Goal: Task Accomplishment & Management: Manage account settings

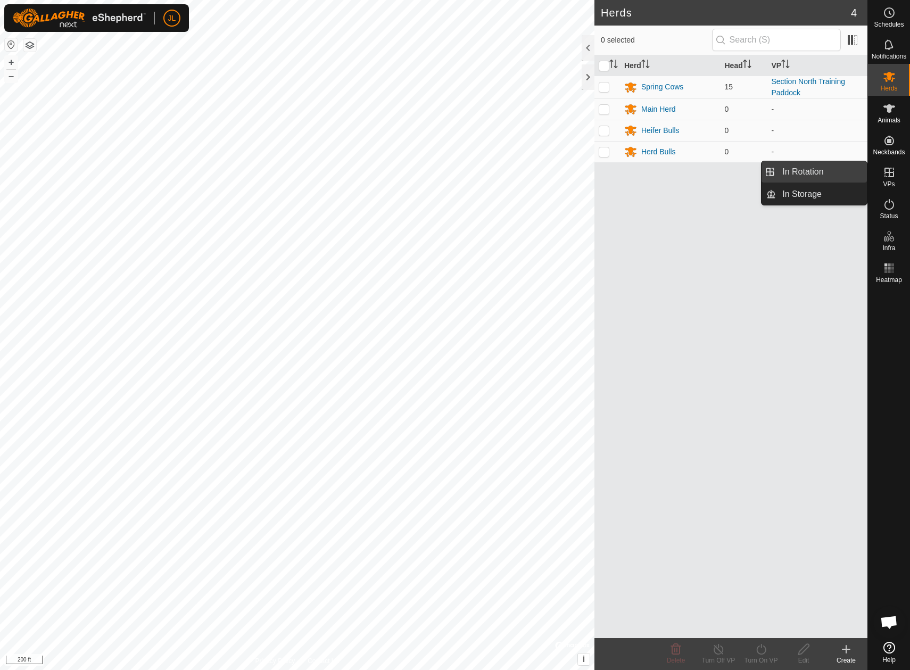
click at [828, 173] on link "In Rotation" at bounding box center [821, 171] width 91 height 21
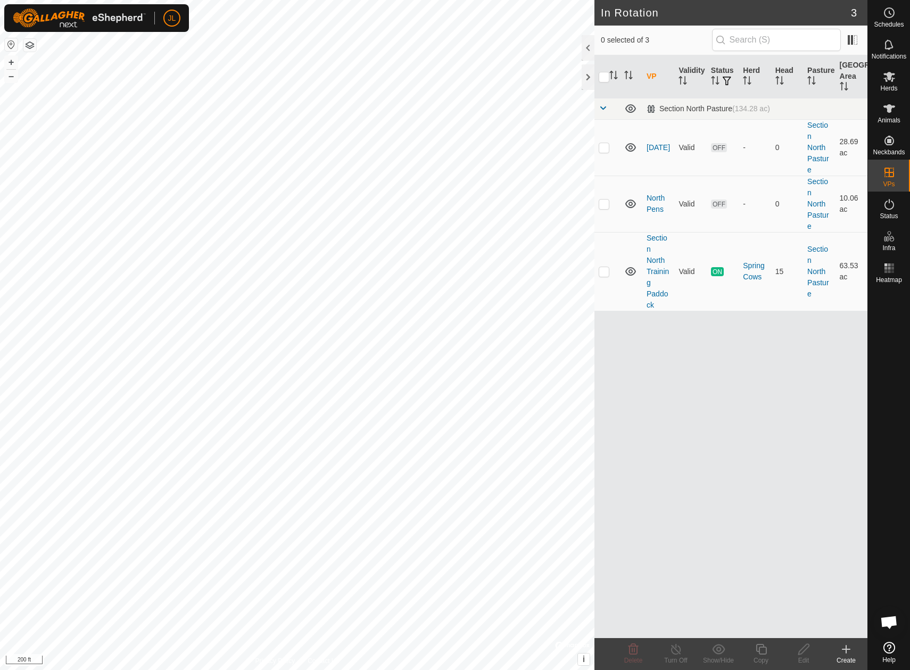
click at [851, 653] on icon at bounding box center [846, 649] width 13 height 13
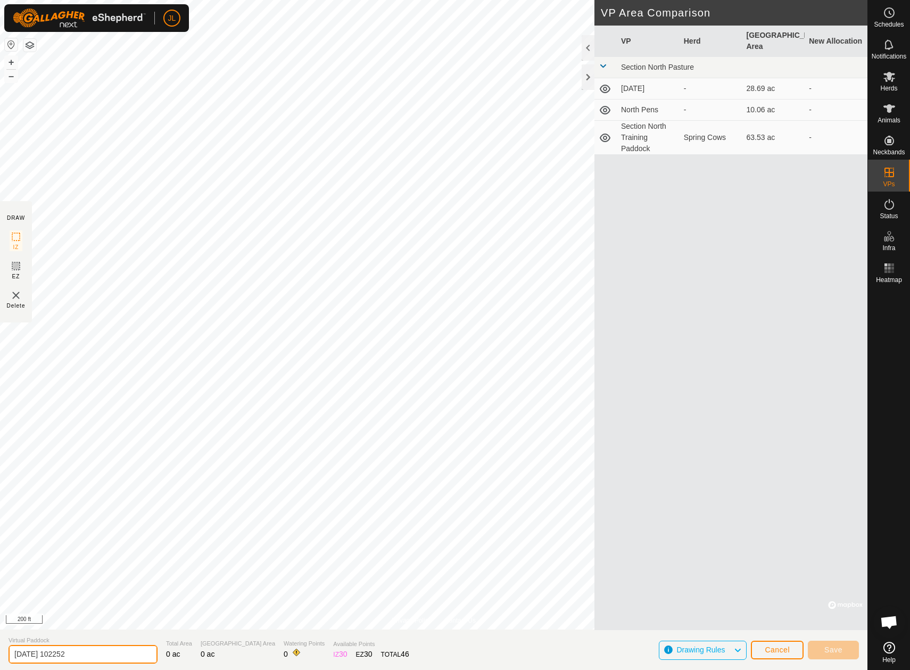
drag, startPoint x: 98, startPoint y: 656, endPoint x: 53, endPoint y: 655, distance: 45.3
click at [53, 655] on input "2025-10-01 102252" at bounding box center [83, 654] width 149 height 19
type input "[DATE]"
click at [838, 650] on span "Save" at bounding box center [834, 650] width 18 height 9
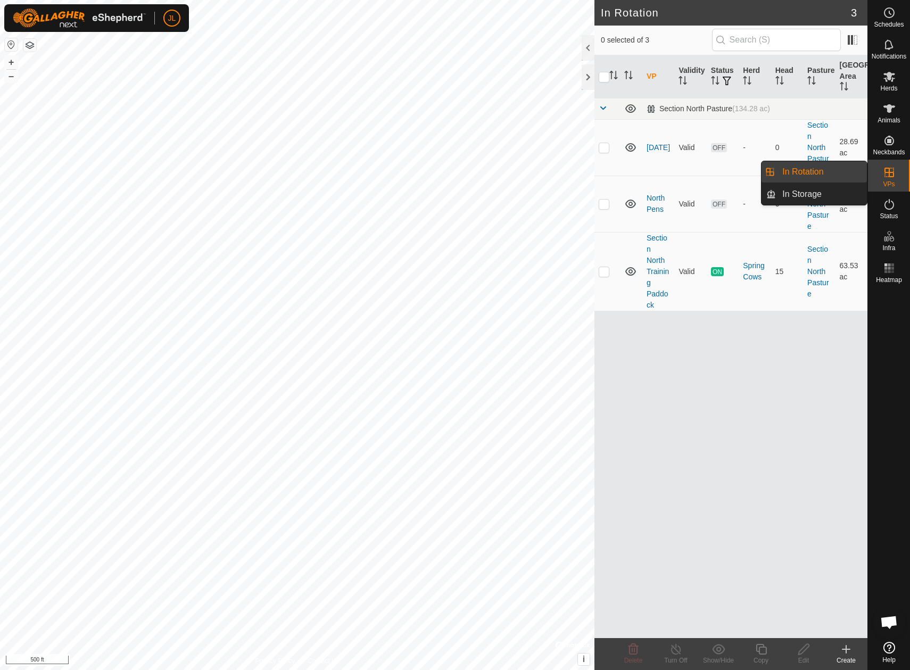
click at [827, 175] on link "In Rotation" at bounding box center [821, 171] width 91 height 21
click at [814, 190] on link "In Storage" at bounding box center [821, 194] width 91 height 21
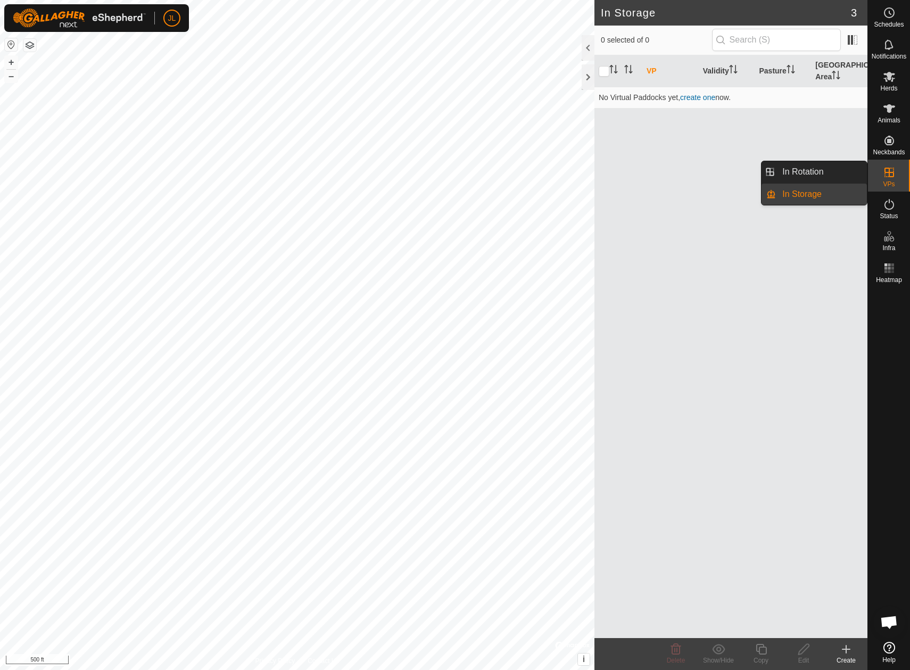
click at [829, 170] on link "In Rotation" at bounding box center [821, 171] width 91 height 21
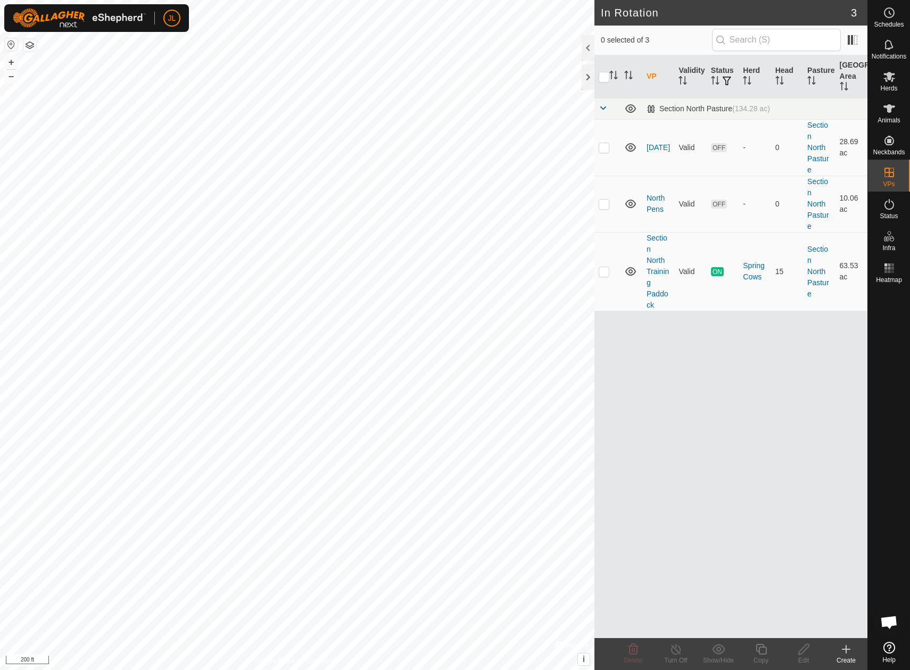
click at [856, 658] on div "Create" at bounding box center [846, 661] width 43 height 10
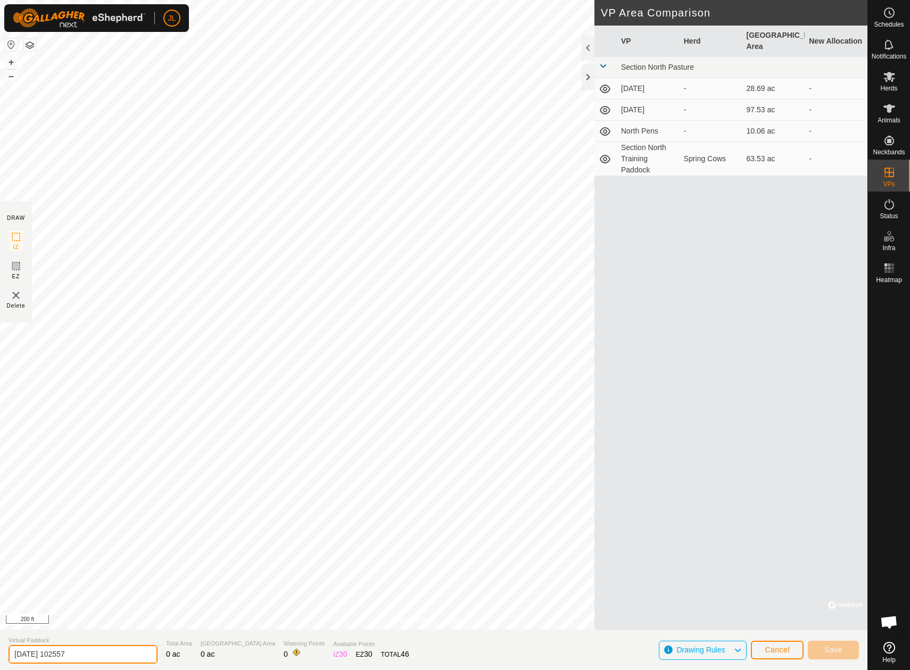
drag, startPoint x: 106, startPoint y: 658, endPoint x: 51, endPoint y: 662, distance: 55.5
click at [51, 662] on input "2025-10-01 102557" at bounding box center [83, 654] width 149 height 19
type input "[DATE]"
click at [777, 646] on span "Cancel" at bounding box center [777, 650] width 25 height 9
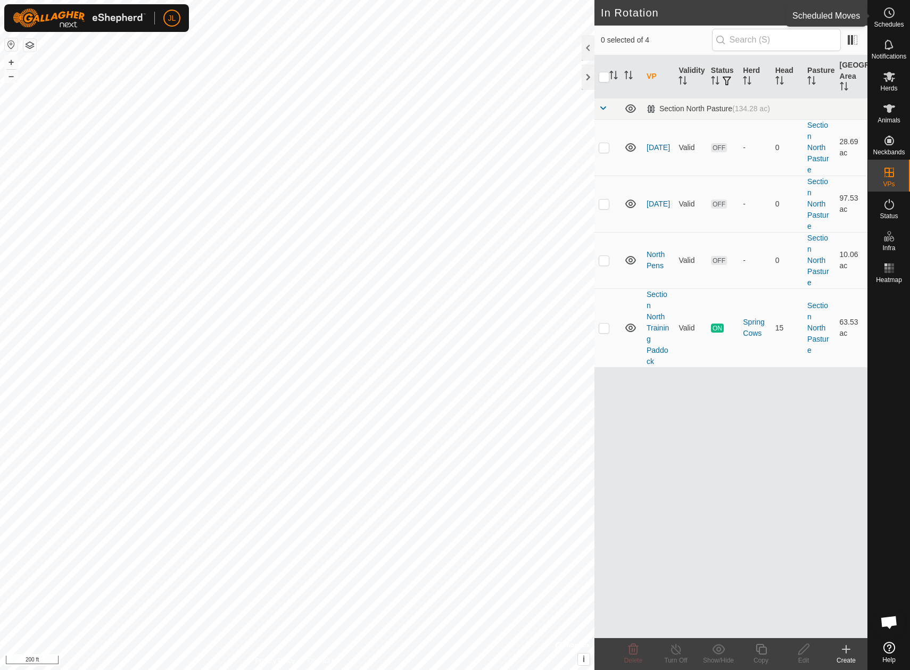
click at [895, 13] on icon at bounding box center [889, 12] width 13 height 13
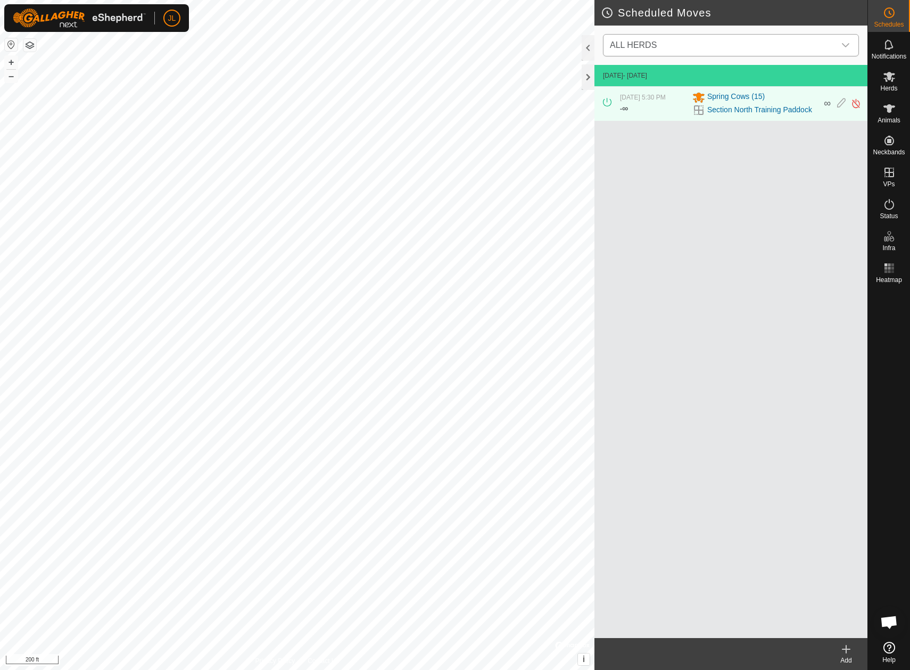
click at [847, 42] on icon "dropdown trigger" at bounding box center [846, 45] width 9 height 9
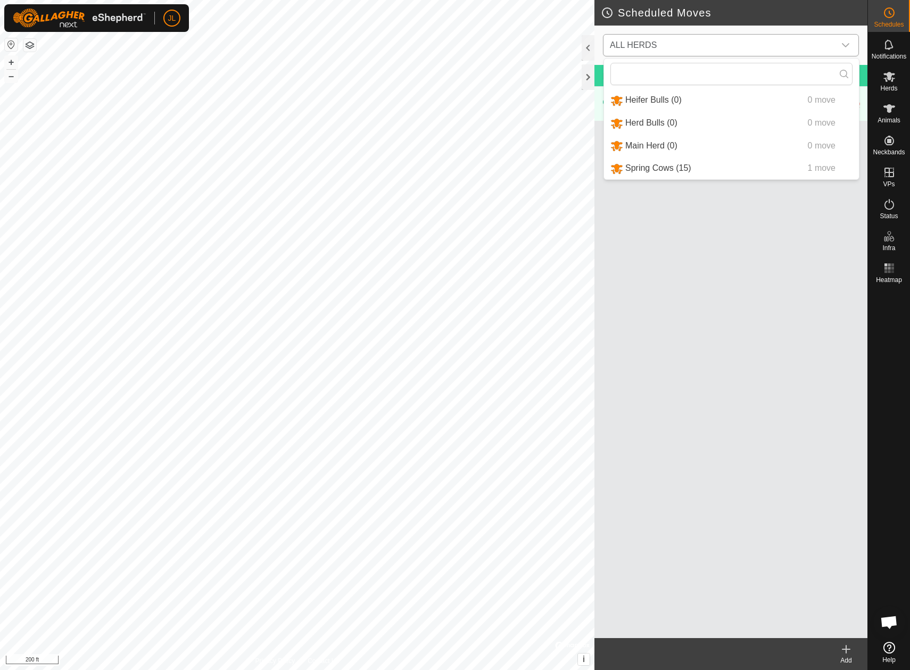
click at [740, 167] on li "Spring Cows (15) 1 move" at bounding box center [731, 169] width 255 height 22
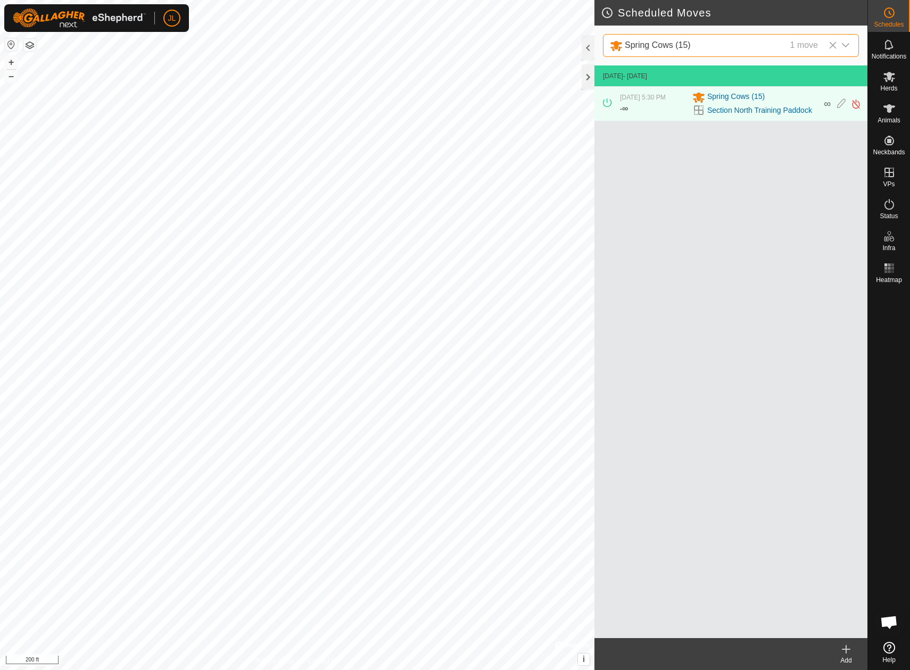
click at [842, 650] on icon at bounding box center [846, 649] width 13 height 13
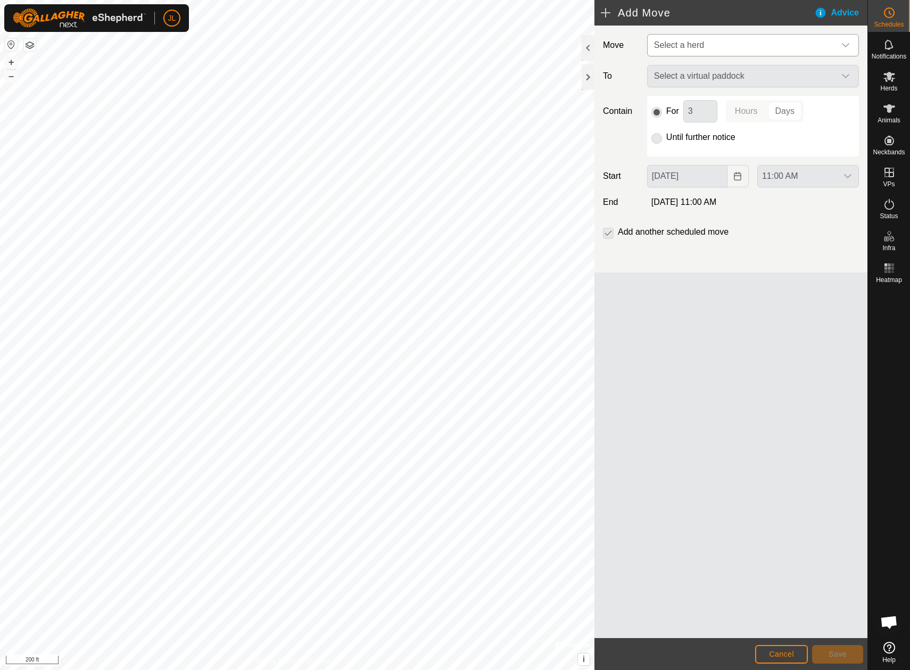
click at [850, 39] on div "dropdown trigger" at bounding box center [845, 45] width 21 height 21
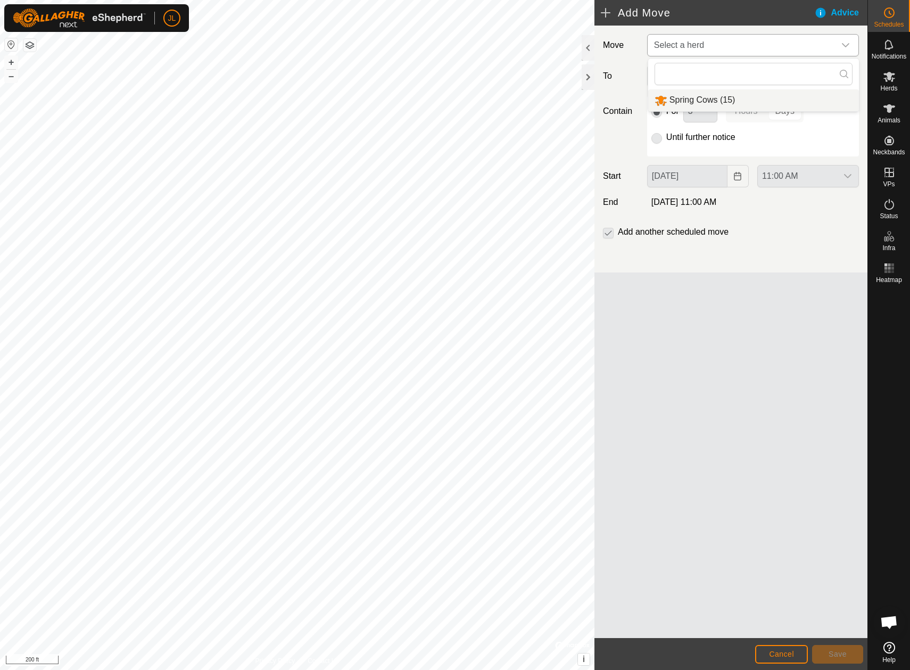
click at [827, 103] on li "Spring Cows (15)" at bounding box center [754, 100] width 211 height 22
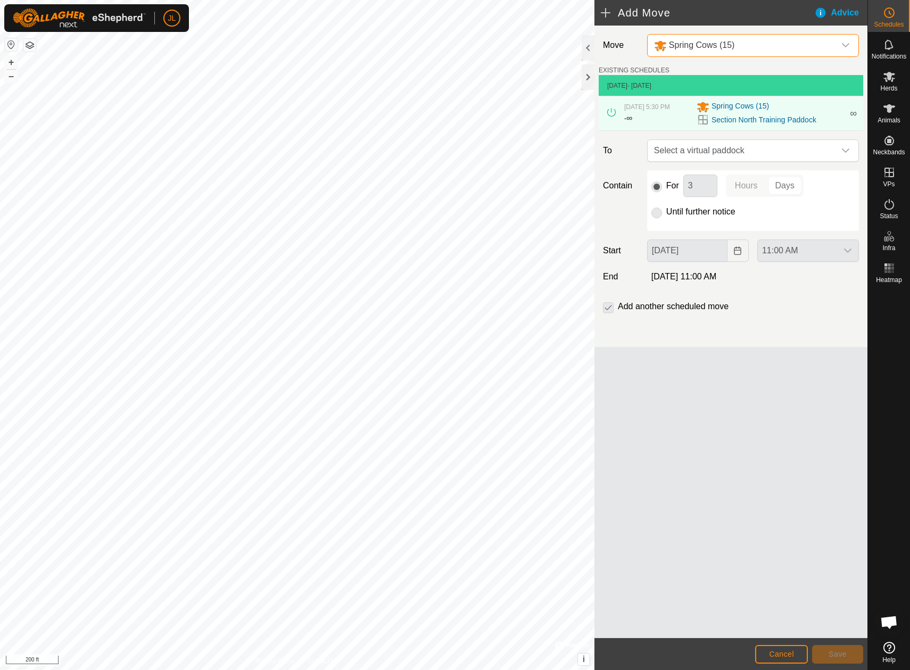
click at [655, 212] on p-radiobutton at bounding box center [657, 212] width 11 height 13
click at [661, 214] on p-radiobutton at bounding box center [657, 212] width 11 height 13
click at [658, 215] on p-radiobutton at bounding box center [657, 212] width 11 height 13
click at [843, 152] on icon "dropdown trigger" at bounding box center [846, 150] width 9 height 9
click at [835, 176] on input "text" at bounding box center [753, 179] width 198 height 22
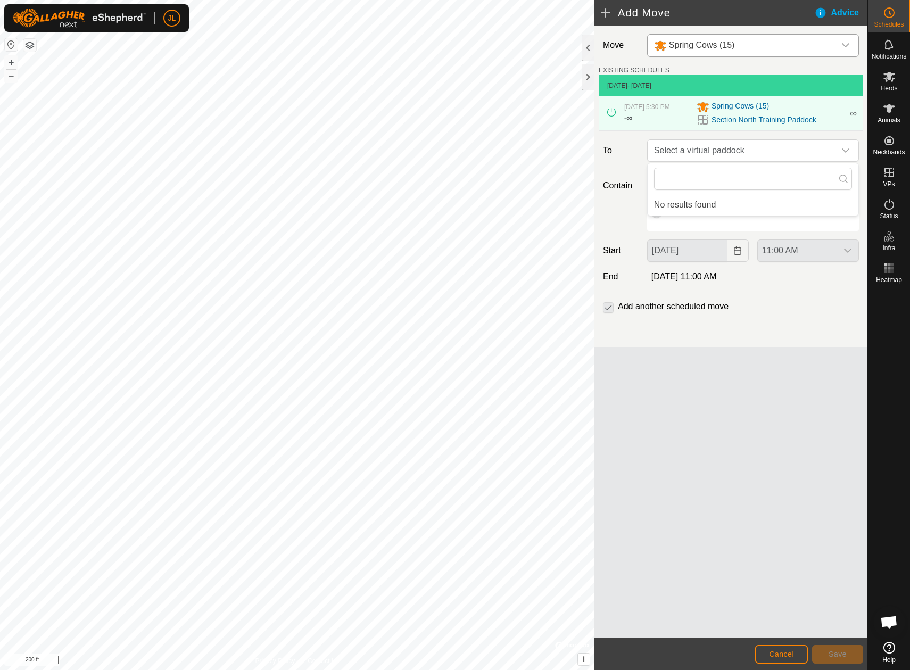
click at [621, 55] on label "Move" at bounding box center [621, 45] width 44 height 23
click at [848, 45] on icon "dropdown trigger" at bounding box center [846, 45] width 9 height 9
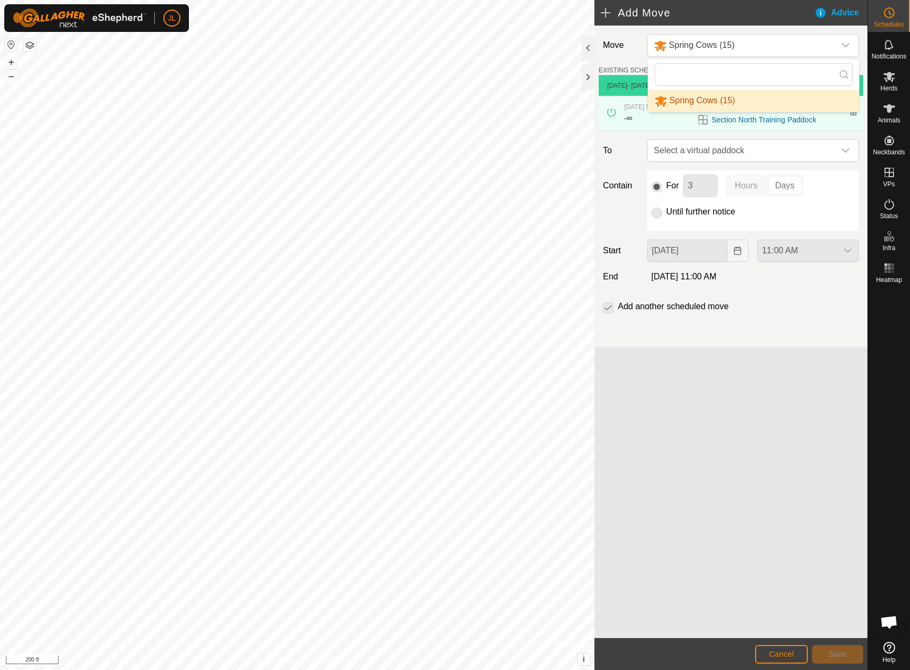
click at [761, 100] on li "Spring Cows (15)" at bounding box center [754, 101] width 211 height 22
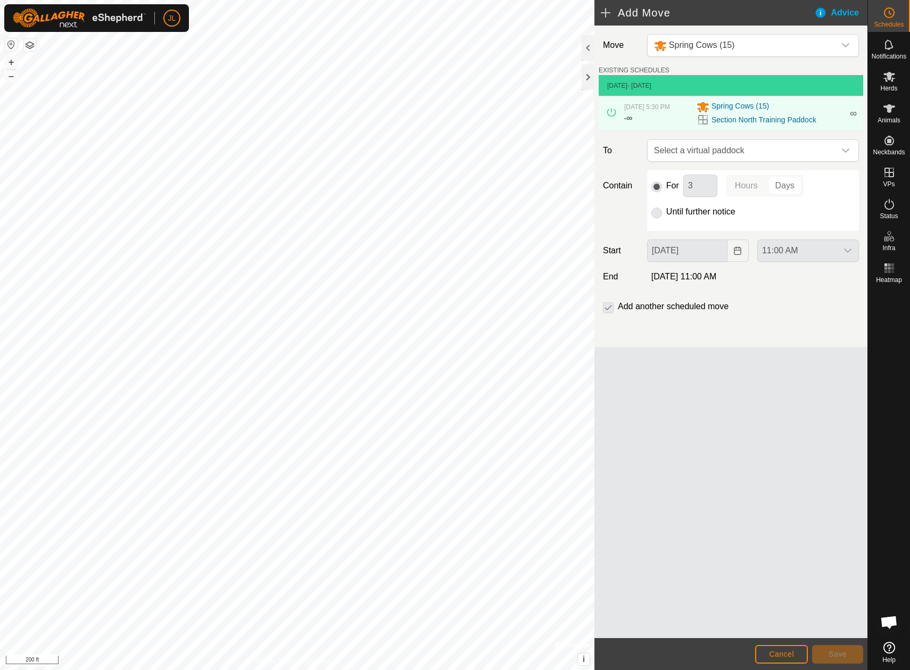
click at [657, 215] on p-radiobutton at bounding box center [657, 212] width 11 height 13
click at [741, 105] on span "Spring Cows (15)" at bounding box center [741, 107] width 58 height 13
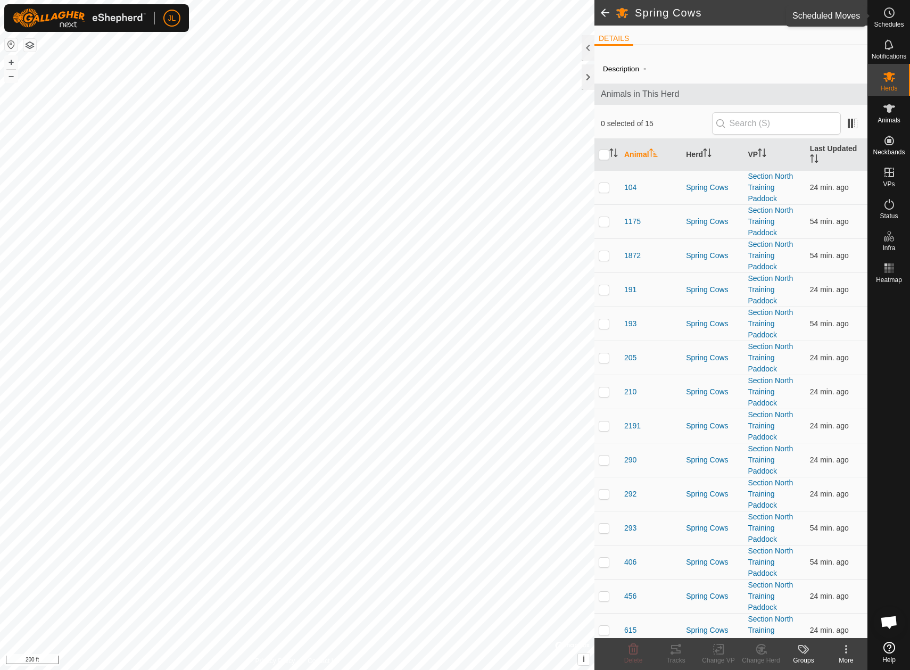
click at [892, 14] on icon at bounding box center [889, 12] width 13 height 13
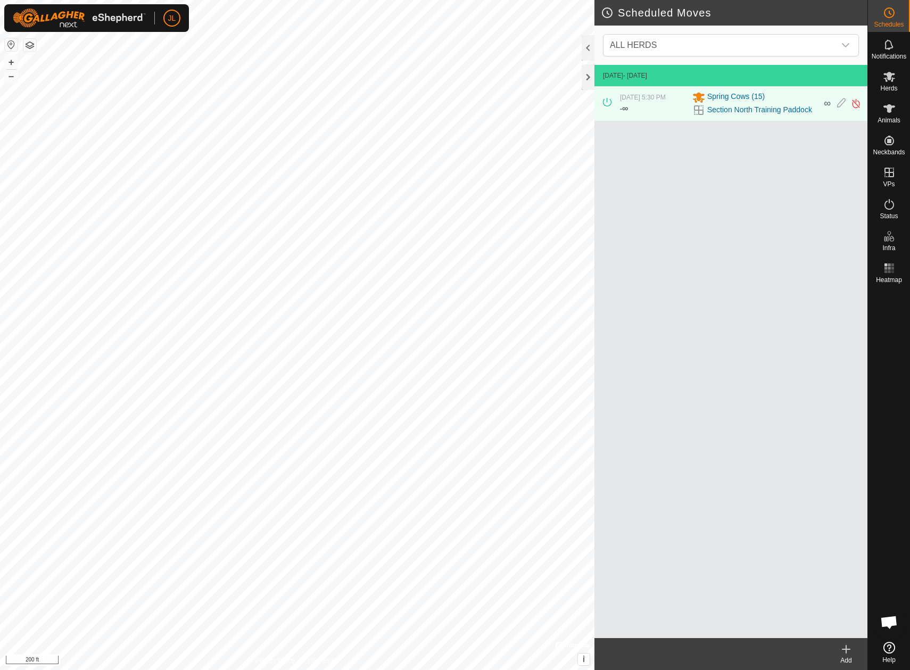
click at [844, 653] on icon at bounding box center [846, 649] width 13 height 13
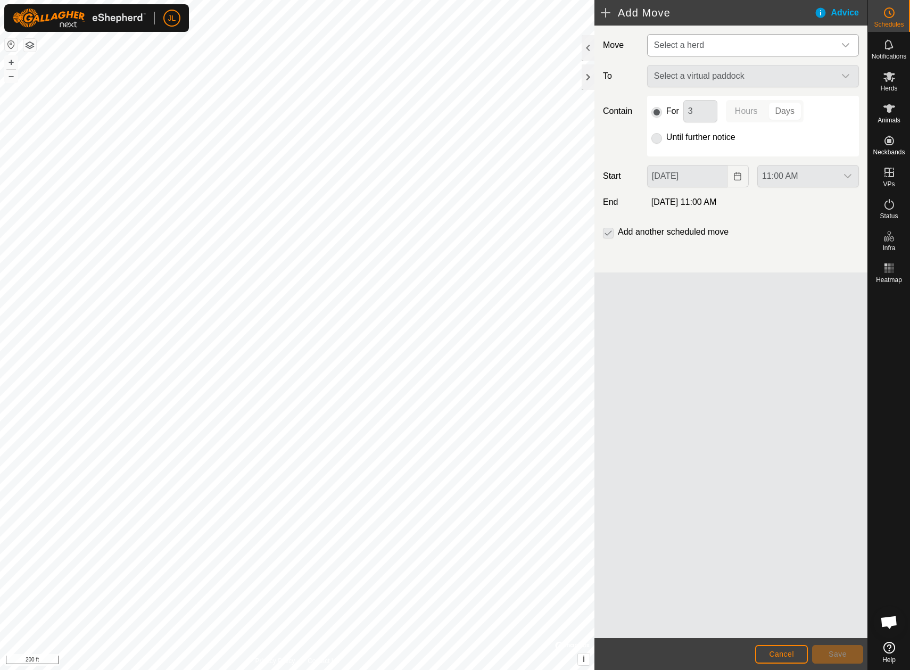
click at [855, 42] on div "dropdown trigger" at bounding box center [845, 45] width 21 height 21
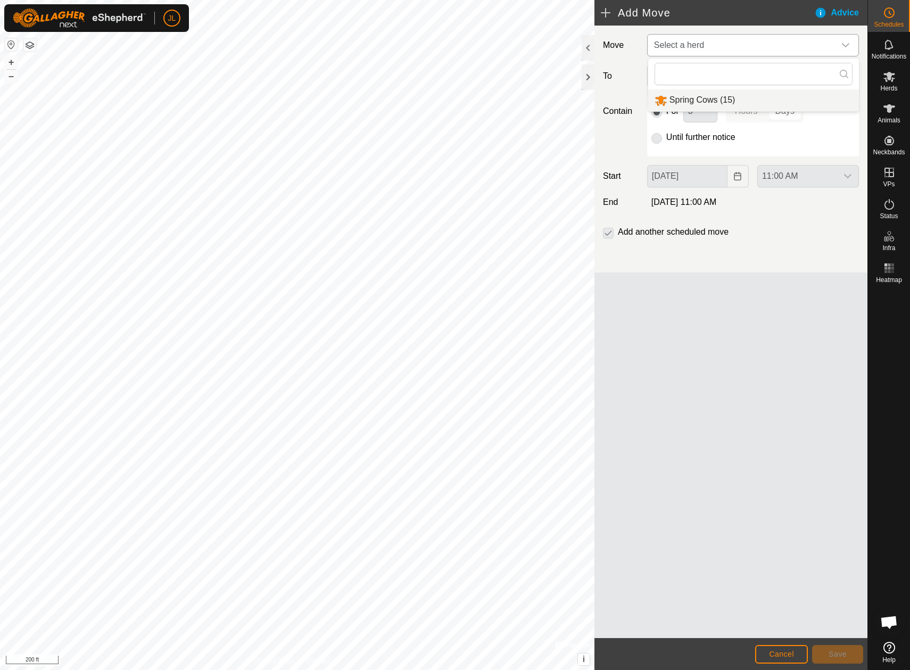
click at [799, 103] on li "Spring Cows (15)" at bounding box center [754, 100] width 211 height 22
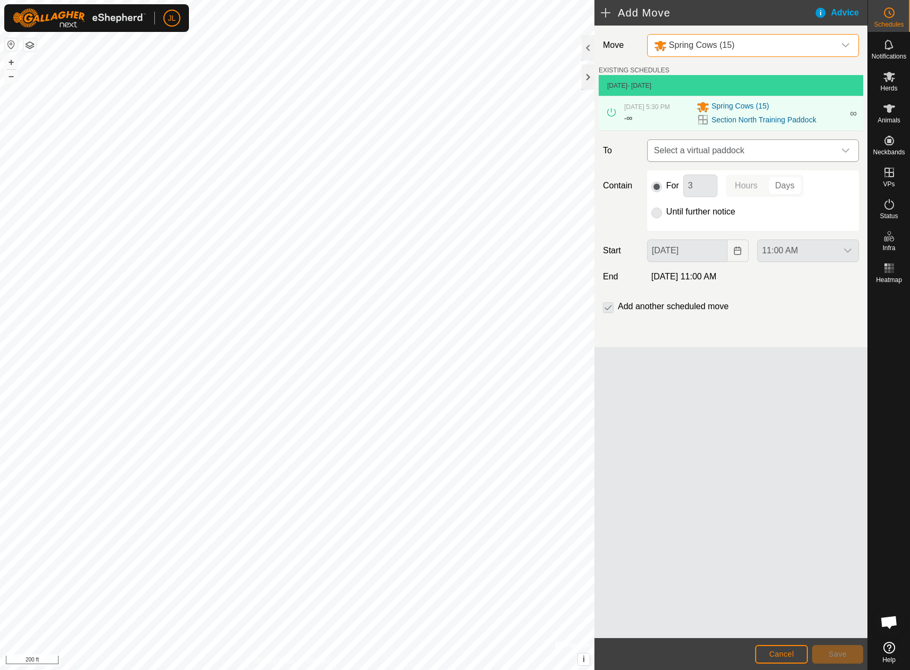
click at [847, 151] on icon "dropdown trigger" at bounding box center [846, 150] width 9 height 9
click at [797, 179] on input "text" at bounding box center [753, 179] width 198 height 22
click at [774, 655] on span "Cancel" at bounding box center [781, 654] width 25 height 9
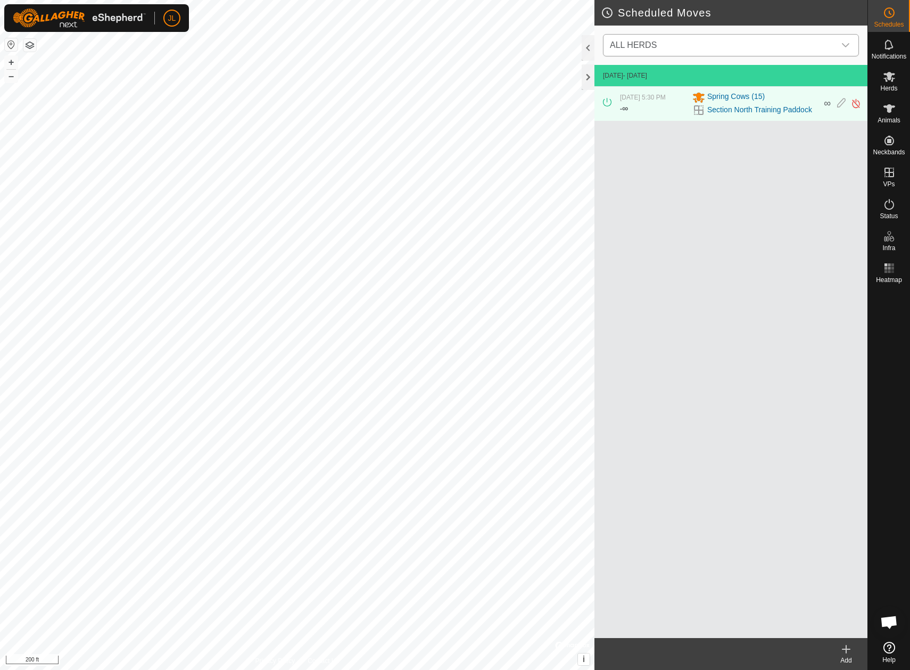
click at [845, 47] on icon "dropdown trigger" at bounding box center [846, 45] width 9 height 9
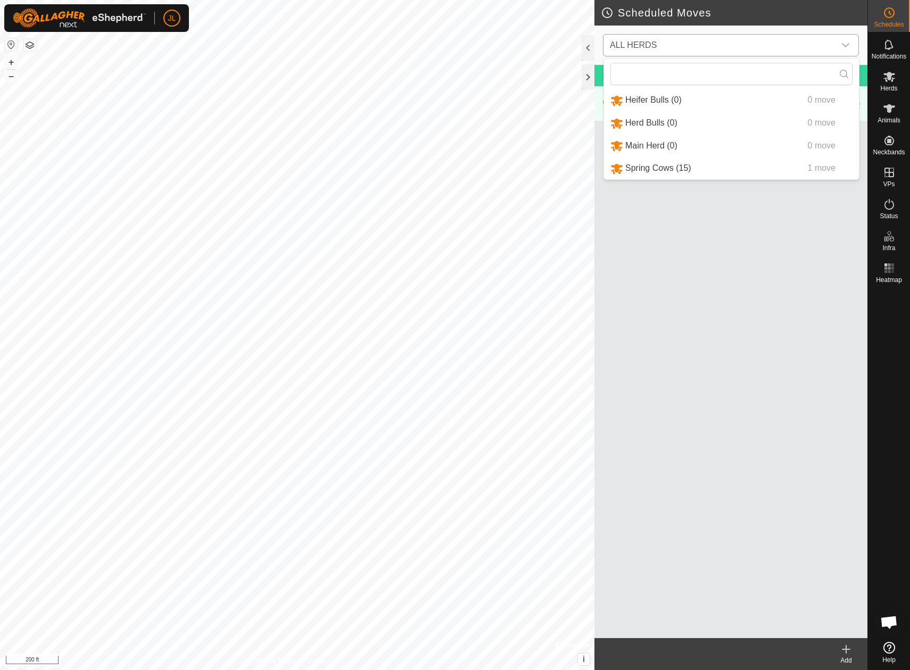
click at [683, 166] on li "Spring Cows (15) 1 move" at bounding box center [731, 169] width 255 height 22
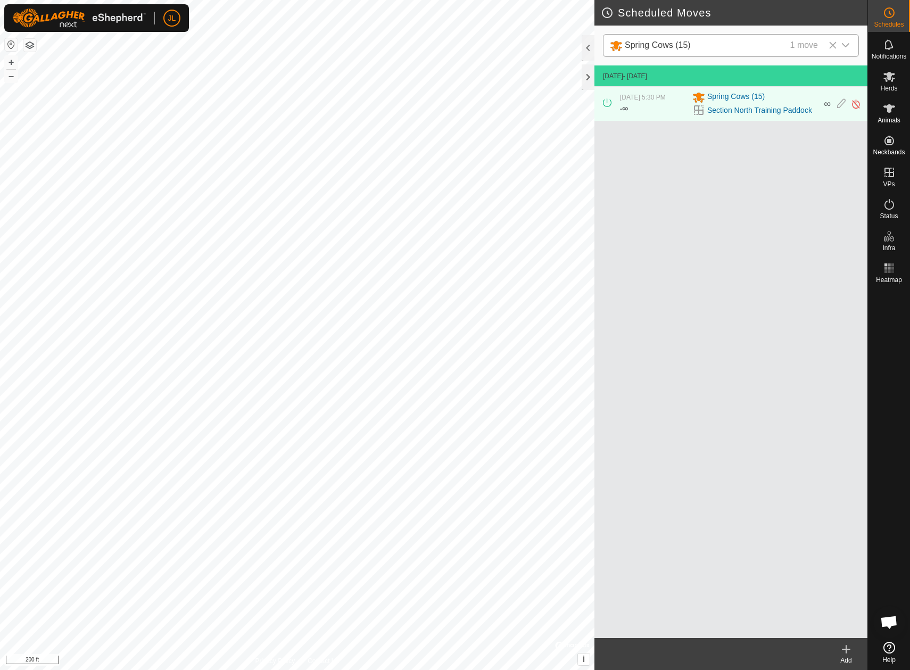
click at [780, 209] on div "Oct 1, 2025 - Today Sep 19, 2025, 5:30 PM - ∞ Spring Cows (15) Section North Tr…" at bounding box center [731, 351] width 273 height 573
click at [846, 652] on icon at bounding box center [846, 649] width 13 height 13
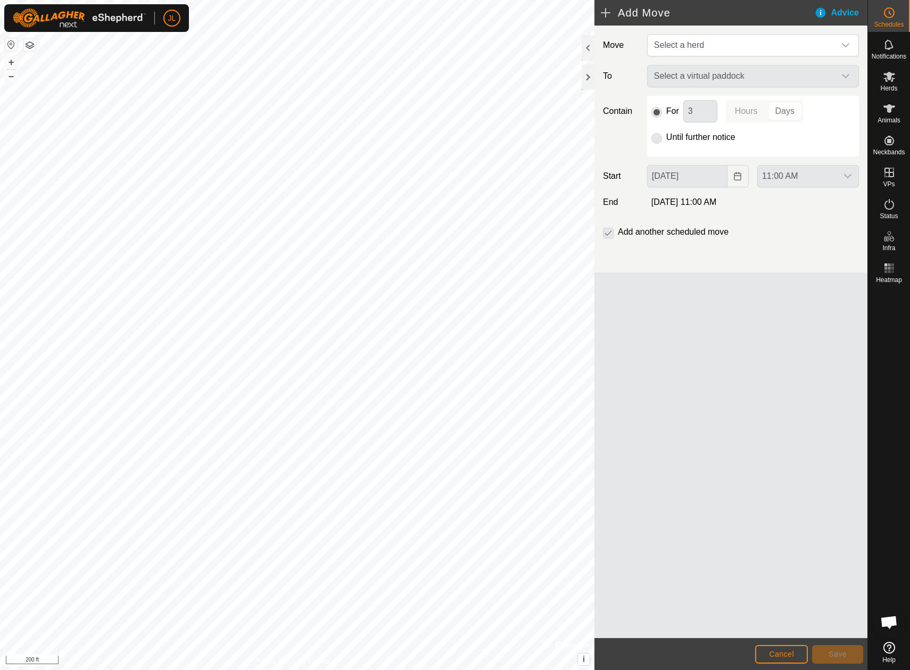
click at [661, 139] on p-radiobutton at bounding box center [657, 137] width 11 height 13
click at [792, 38] on span "Select a herd" at bounding box center [742, 45] width 185 height 21
click at [784, 101] on li "Spring Cows (15)" at bounding box center [754, 100] width 211 height 22
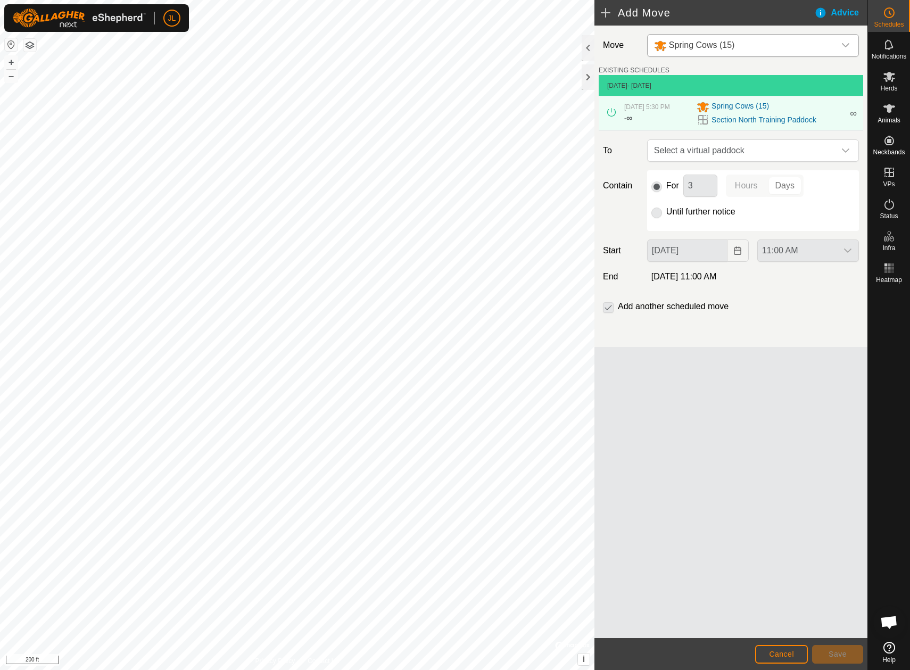
click at [655, 216] on p-radiobutton at bounding box center [657, 212] width 11 height 13
click at [844, 10] on div "Advice" at bounding box center [841, 12] width 53 height 13
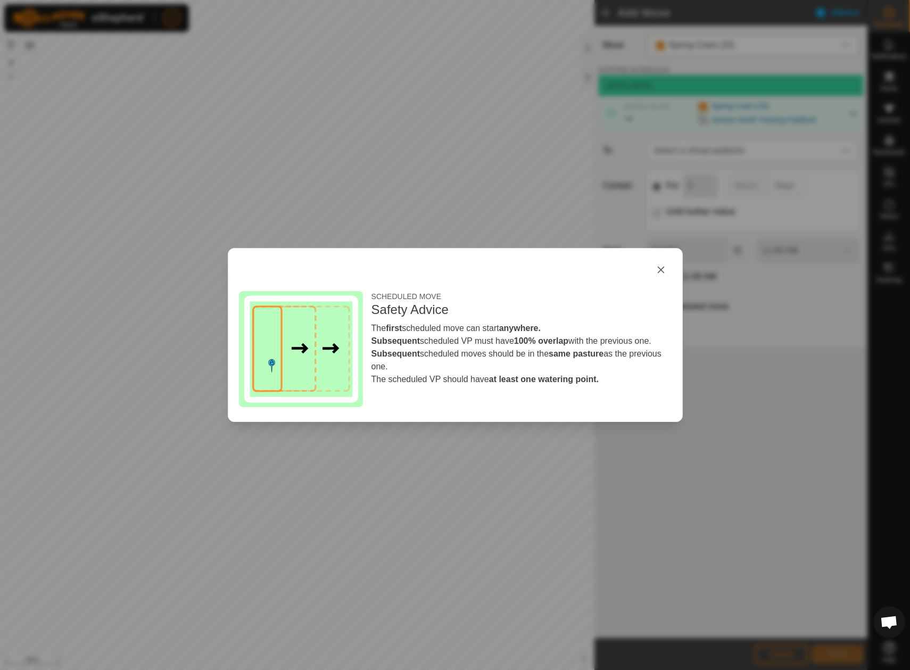
click at [758, 667] on div "SCHEDULED MOVE Safety Advice The first scheduled move can start anywhere. Subse…" at bounding box center [455, 335] width 910 height 670
click at [659, 266] on button "button" at bounding box center [661, 269] width 21 height 21
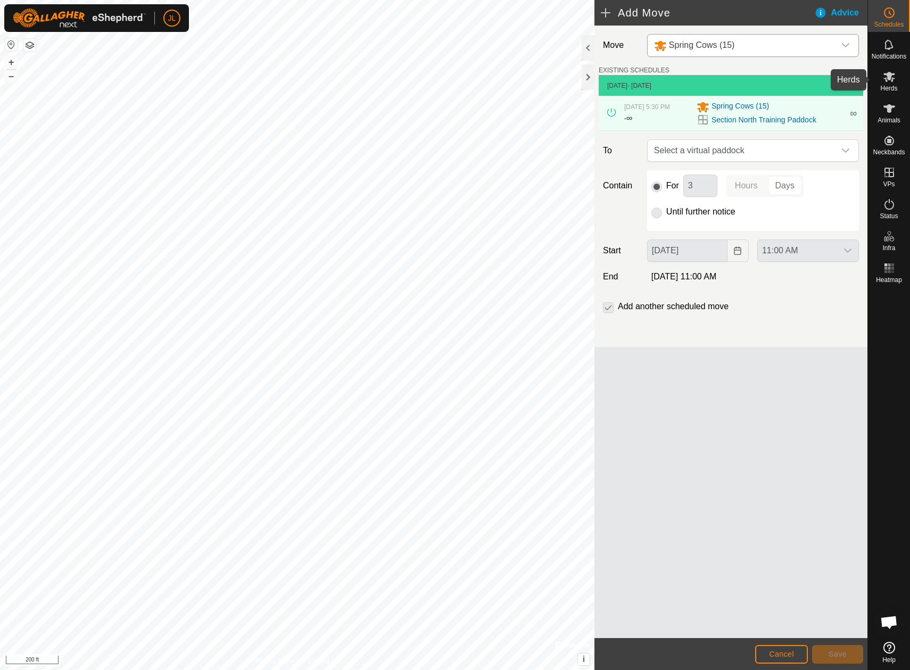
click at [898, 83] on es-mob-svg-icon at bounding box center [889, 76] width 19 height 17
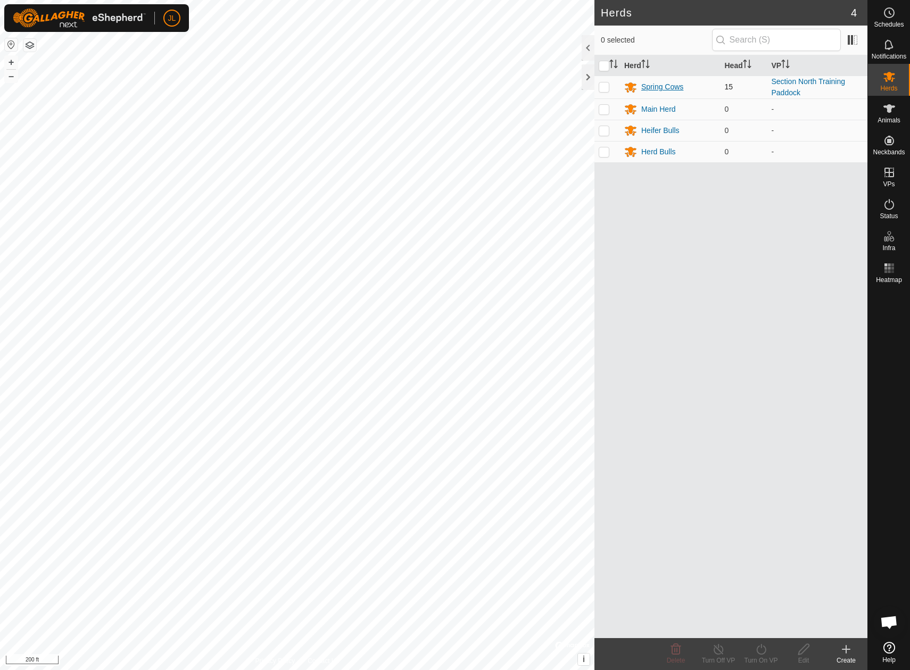
click at [665, 86] on div "Spring Cows" at bounding box center [663, 86] width 42 height 11
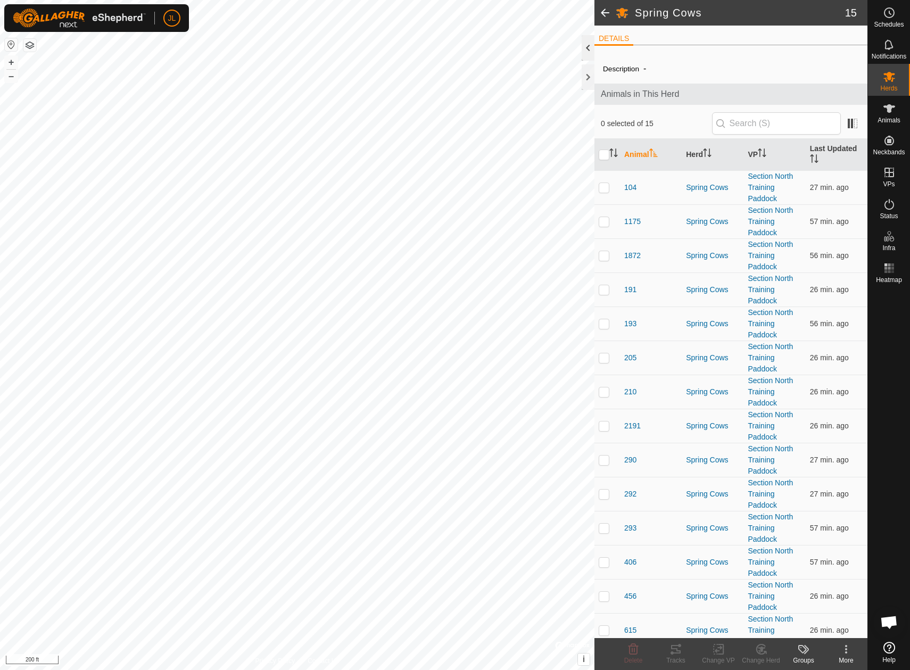
click at [586, 50] on div at bounding box center [588, 48] width 13 height 26
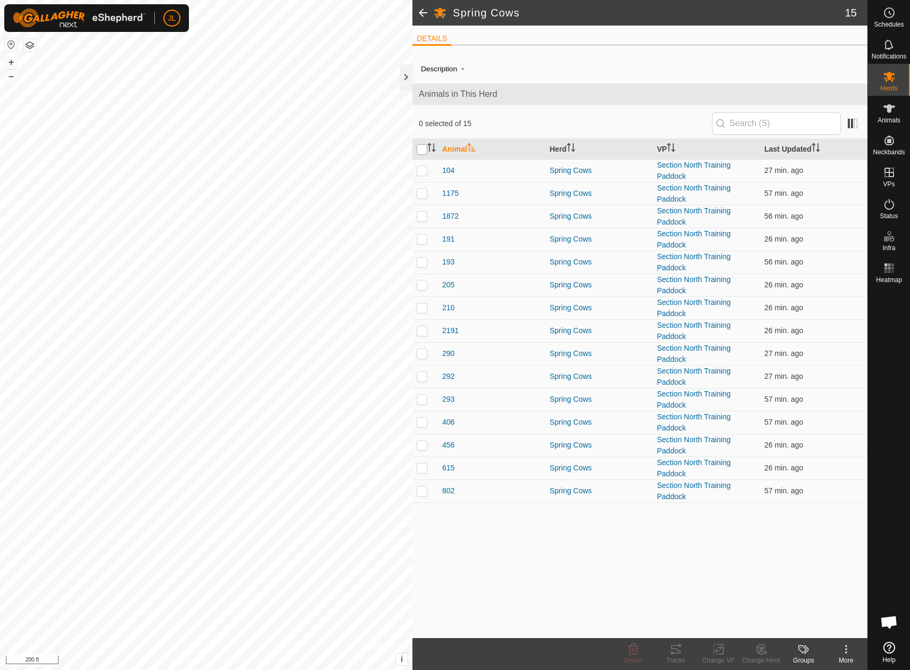
click at [422, 150] on input "checkbox" at bounding box center [422, 149] width 11 height 11
checkbox input "true"
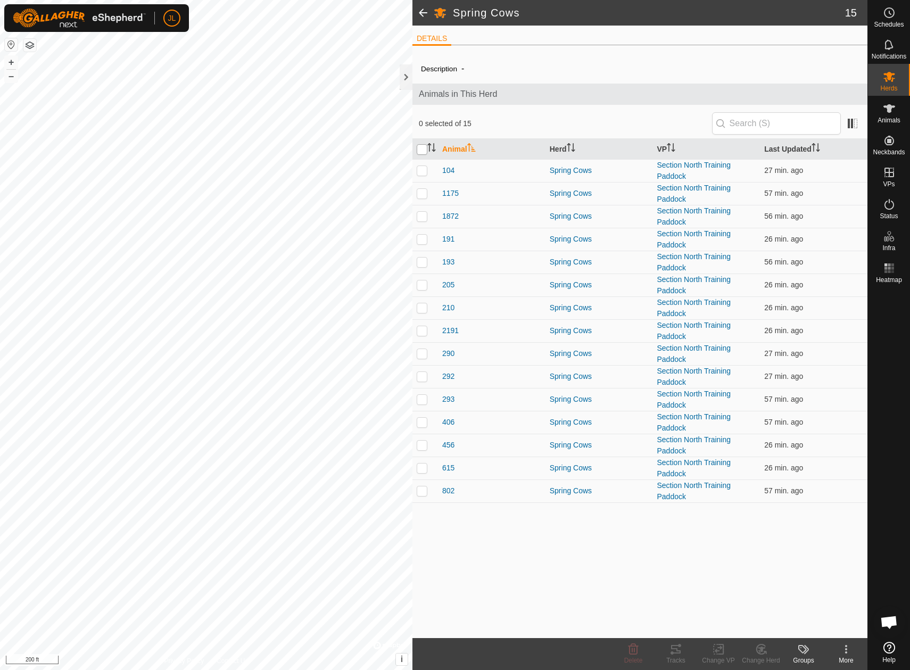
checkbox input "true"
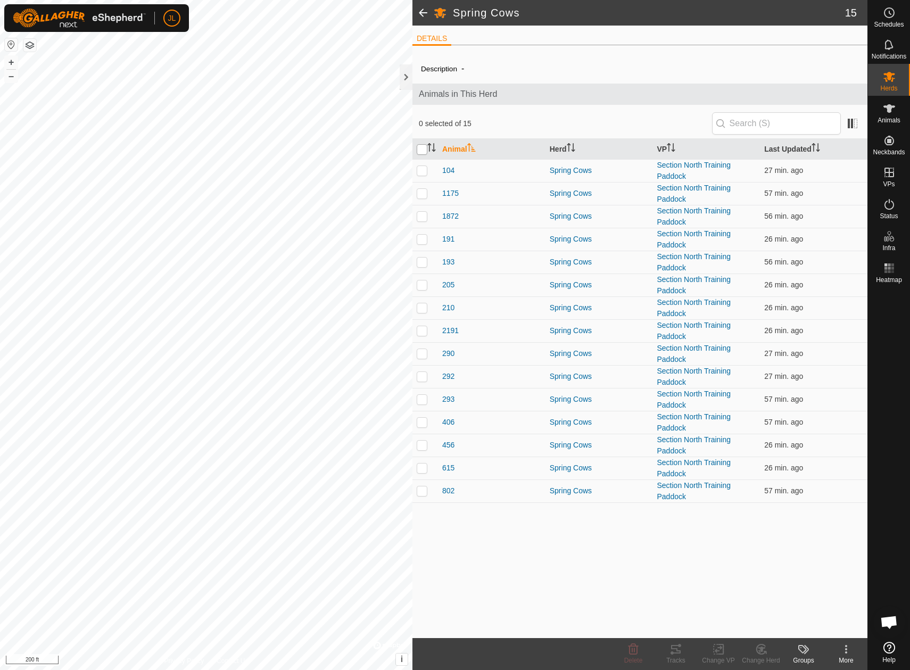
checkbox input "true"
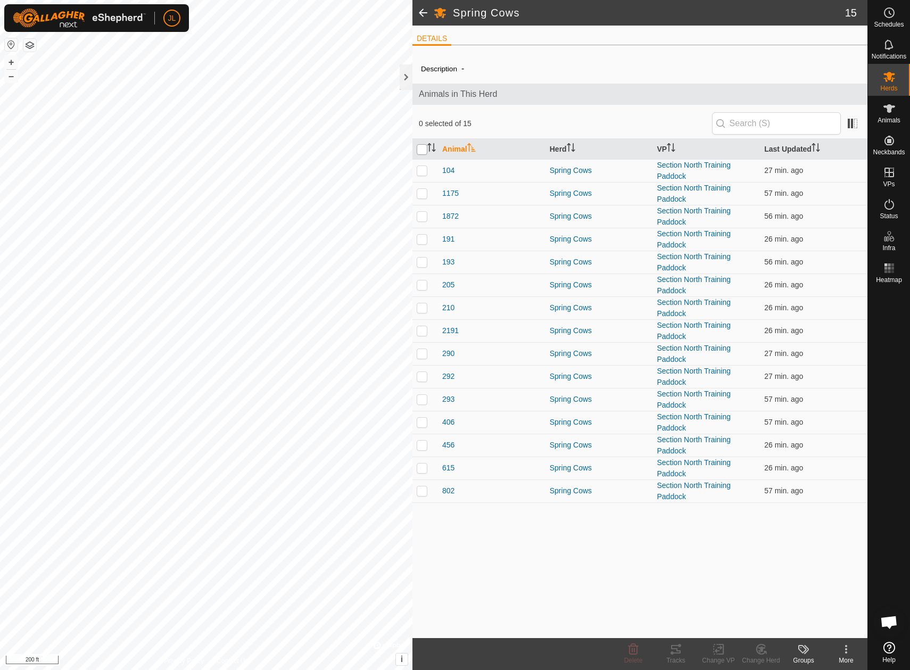
checkbox input "true"
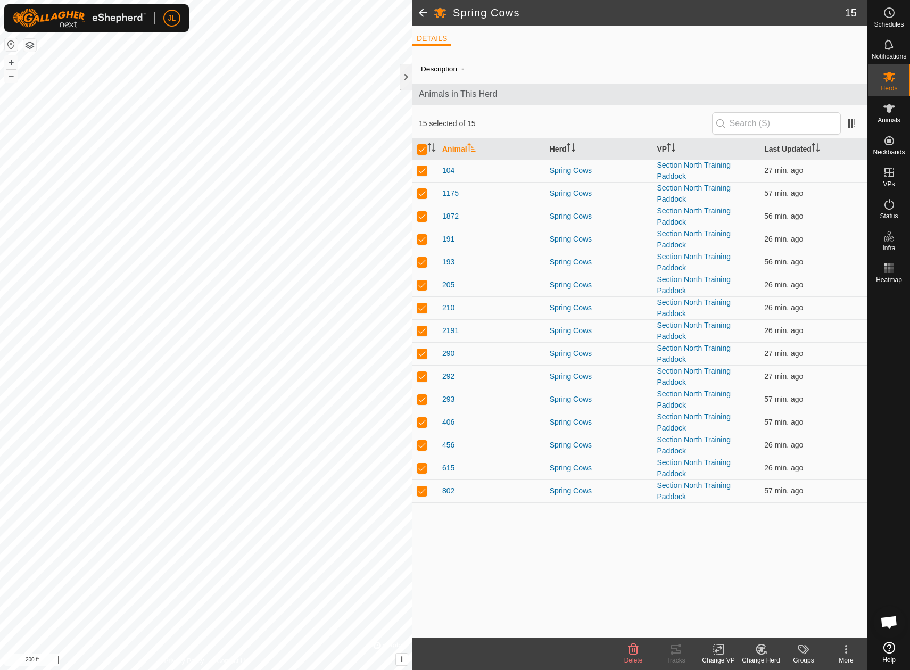
click at [718, 649] on icon at bounding box center [718, 649] width 13 height 13
click at [740, 601] on link "Choose VP..." at bounding box center [750, 603] width 105 height 21
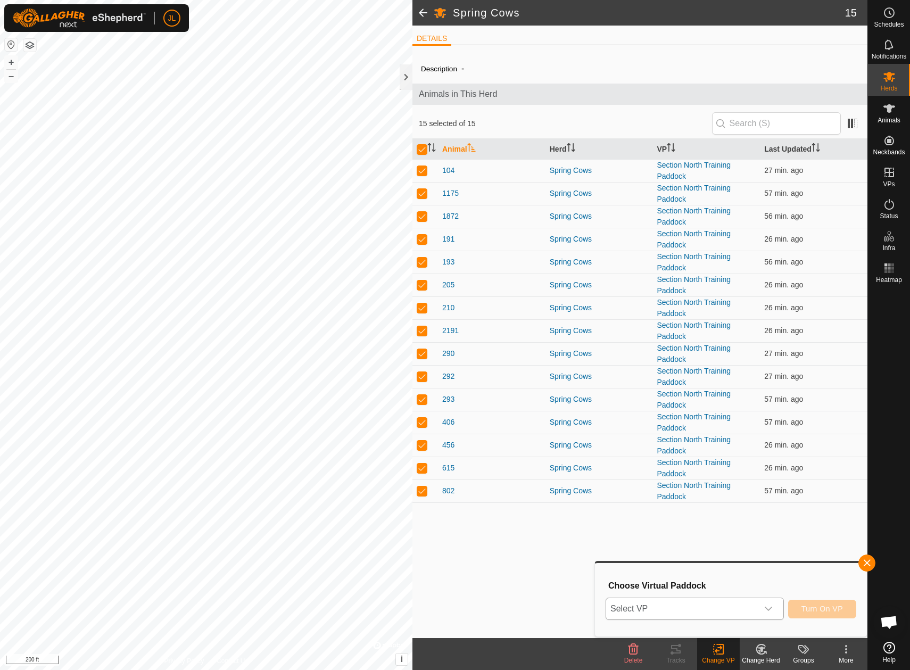
click at [773, 607] on icon "dropdown trigger" at bounding box center [769, 609] width 9 height 9
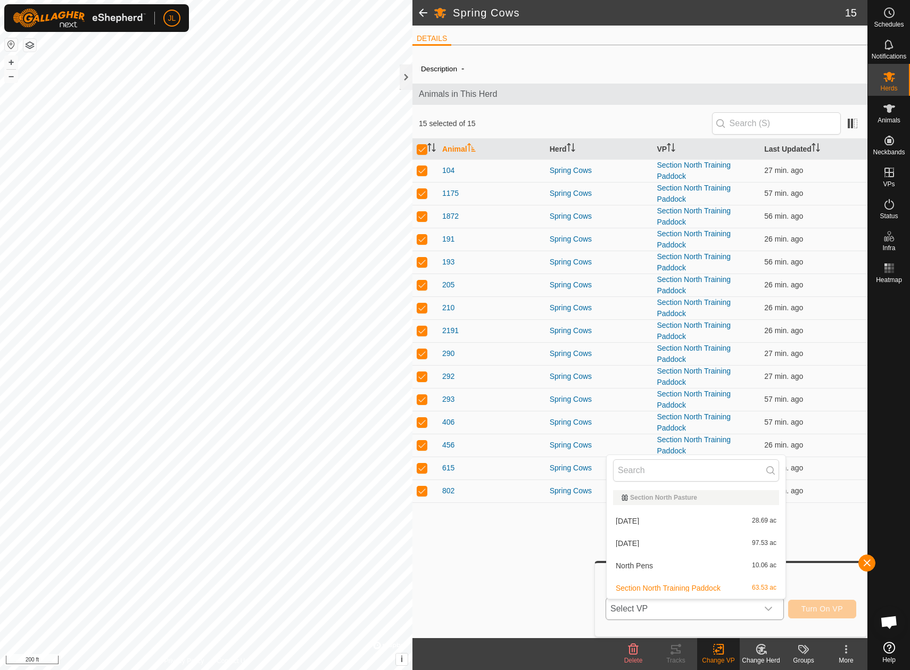
click at [704, 538] on li "2025-10-01 97.53 ac" at bounding box center [696, 543] width 179 height 21
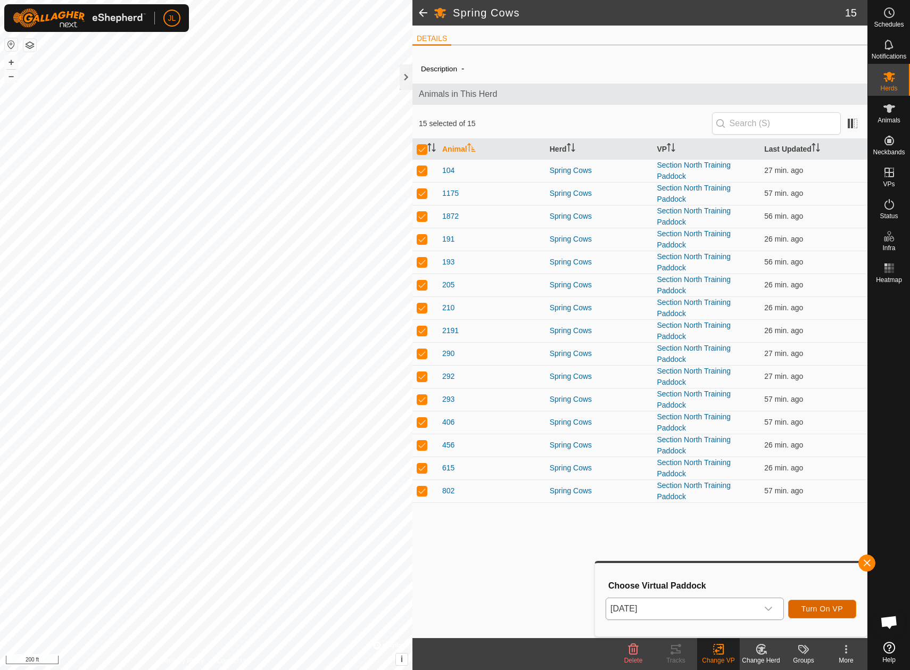
click at [822, 606] on span "Turn On VP" at bounding box center [823, 609] width 42 height 9
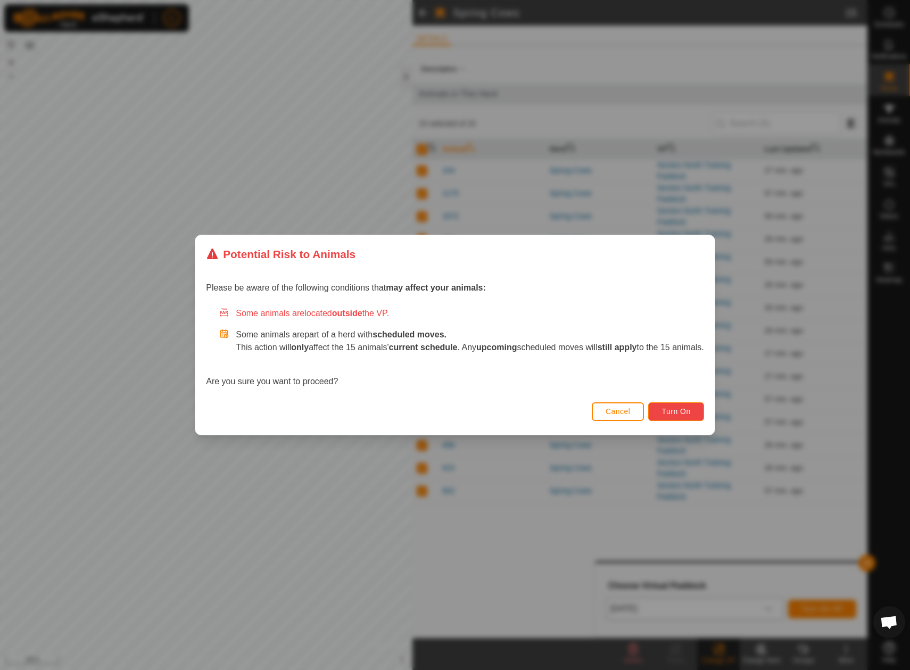
click at [687, 412] on span "Turn On" at bounding box center [676, 411] width 29 height 9
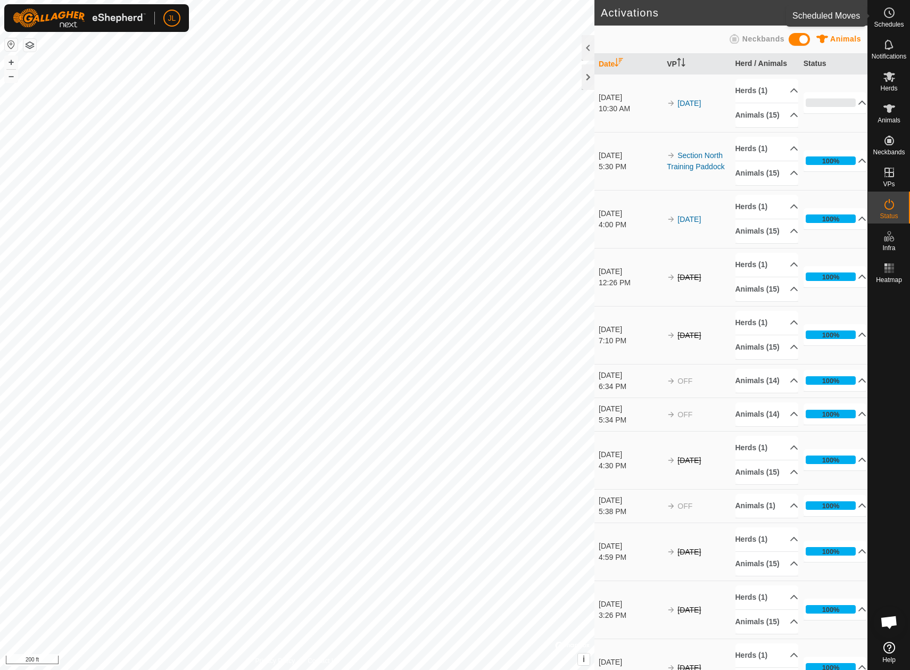
click at [892, 19] on icon at bounding box center [889, 12] width 13 height 13
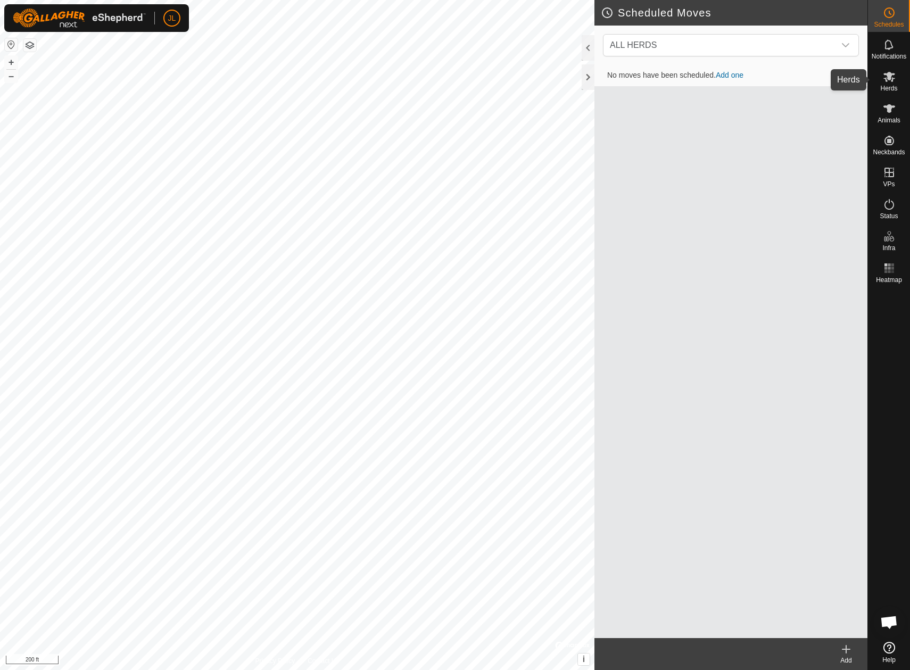
click at [895, 84] on es-mob-svg-icon at bounding box center [889, 76] width 19 height 17
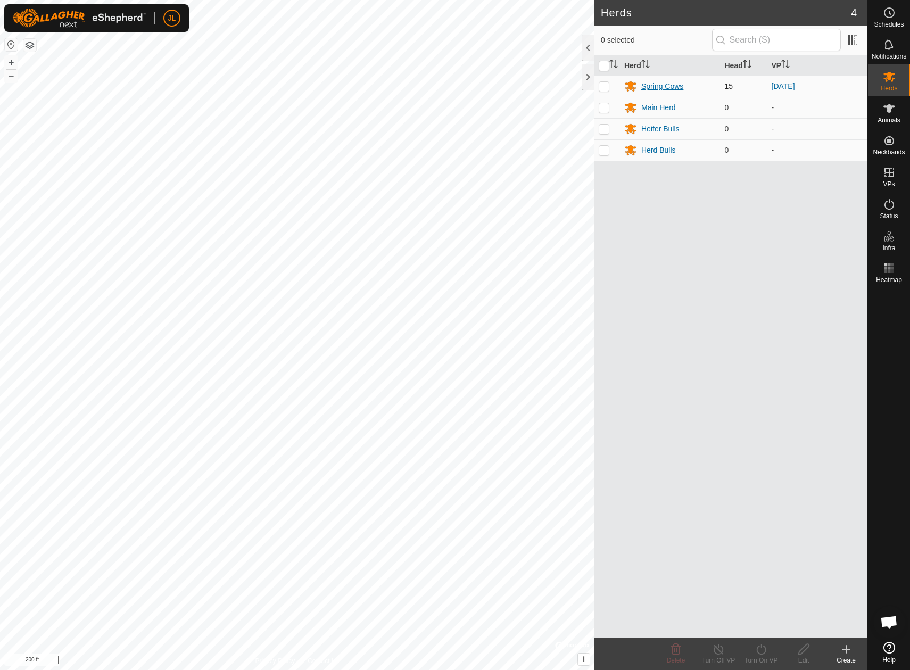
click at [663, 81] on div "Spring Cows" at bounding box center [663, 86] width 42 height 11
